Goal: Information Seeking & Learning: Learn about a topic

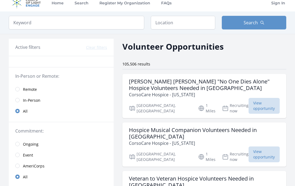
scroll to position [7, 0]
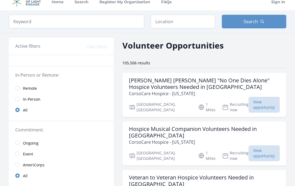
click at [20, 86] on link "Remote" at bounding box center [61, 88] width 105 height 11
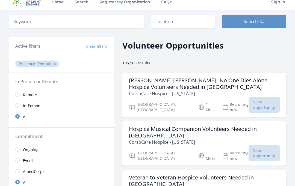
click at [17, 95] on input "radio" at bounding box center [17, 94] width 4 height 4
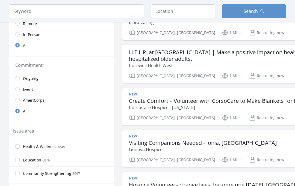
scroll to position [74, 0]
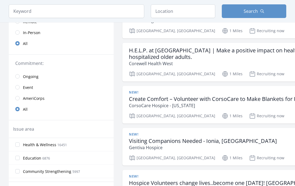
click at [18, 77] on input "radio" at bounding box center [17, 76] width 4 height 4
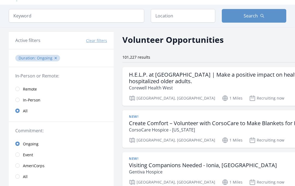
scroll to position [10, 0]
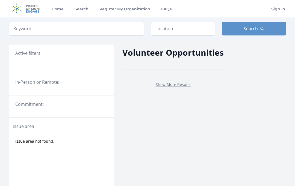
scroll to position [30, 0]
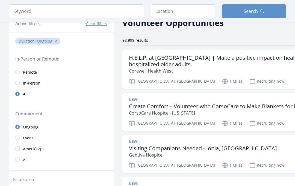
click at [18, 73] on input "radio" at bounding box center [17, 72] width 4 height 4
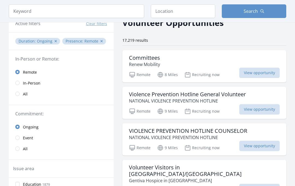
click at [271, 72] on span "View opportunity" at bounding box center [259, 73] width 40 height 10
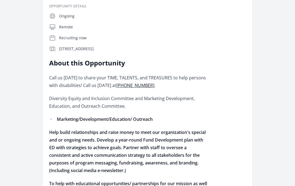
scroll to position [91, 0]
